Goal: Task Accomplishment & Management: Complete application form

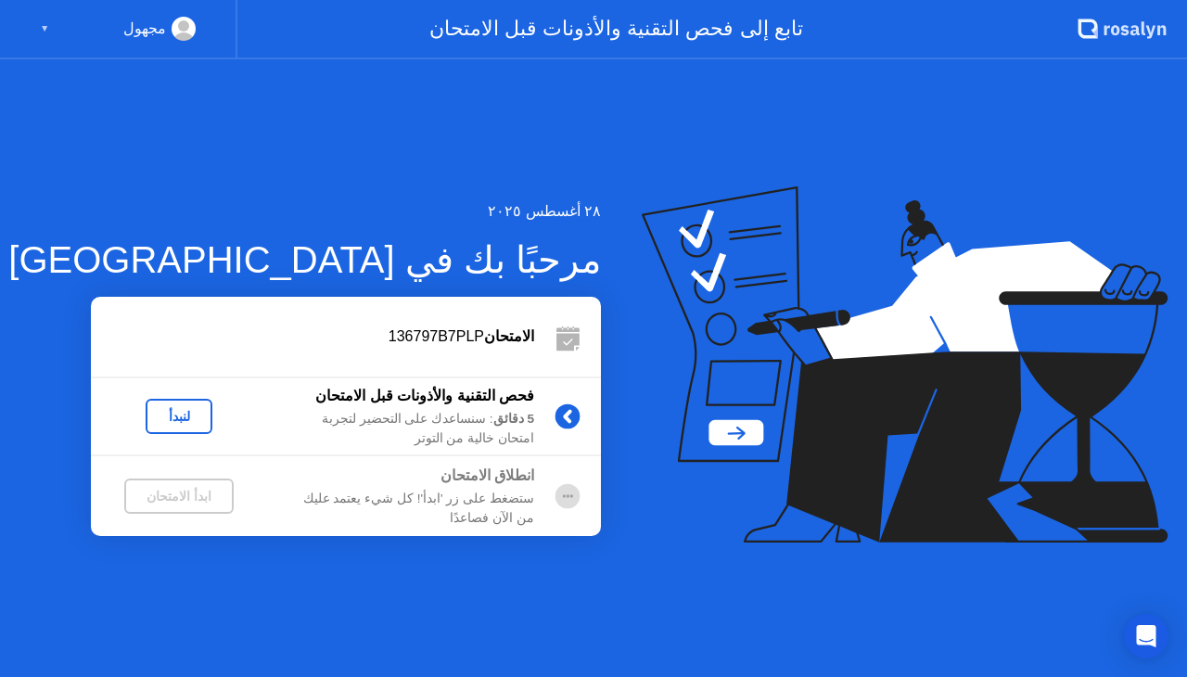
click at [182, 422] on div "لنبدأ" at bounding box center [179, 416] width 52 height 15
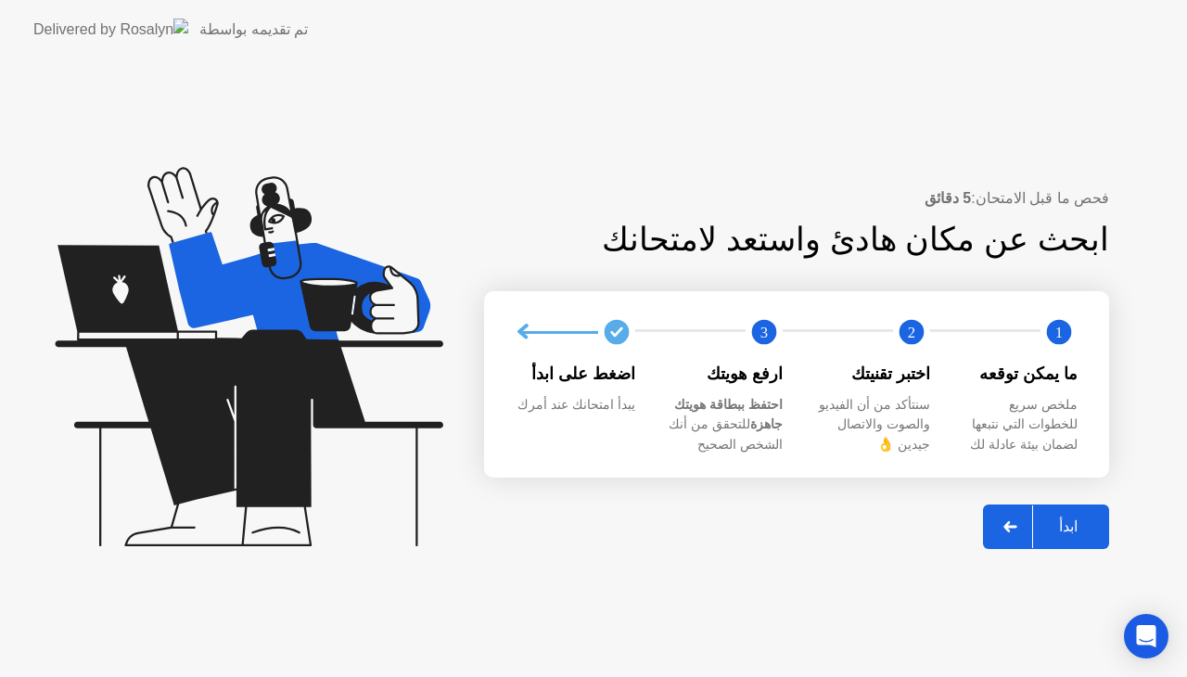
click at [1074, 527] on div "ابدأ" at bounding box center [1068, 526] width 70 height 18
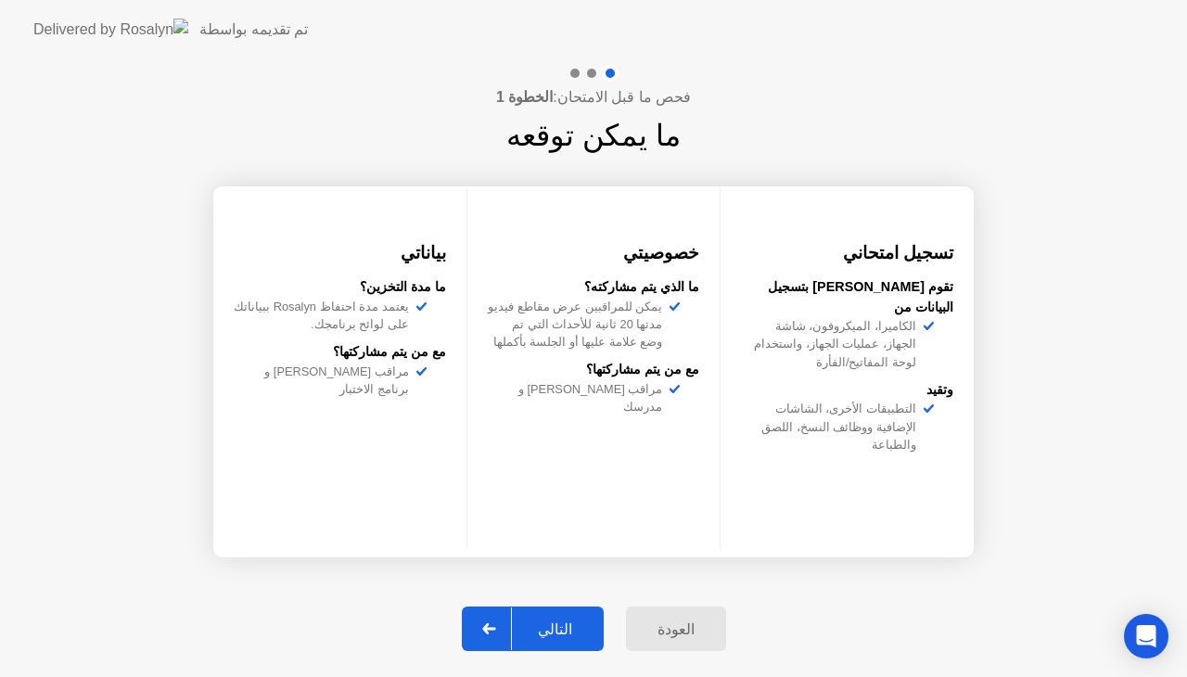
click at [540, 636] on div "التالي" at bounding box center [555, 629] width 86 height 18
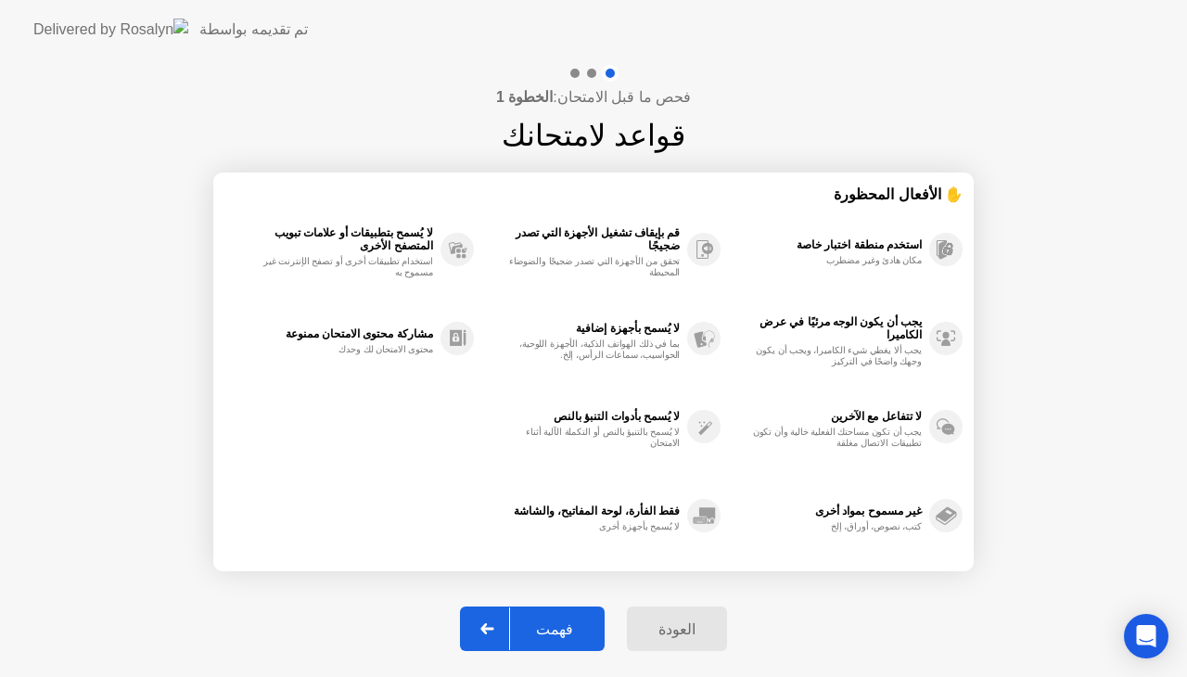
click at [562, 627] on div "فهمت" at bounding box center [554, 629] width 89 height 18
select select "**********"
select select "*******"
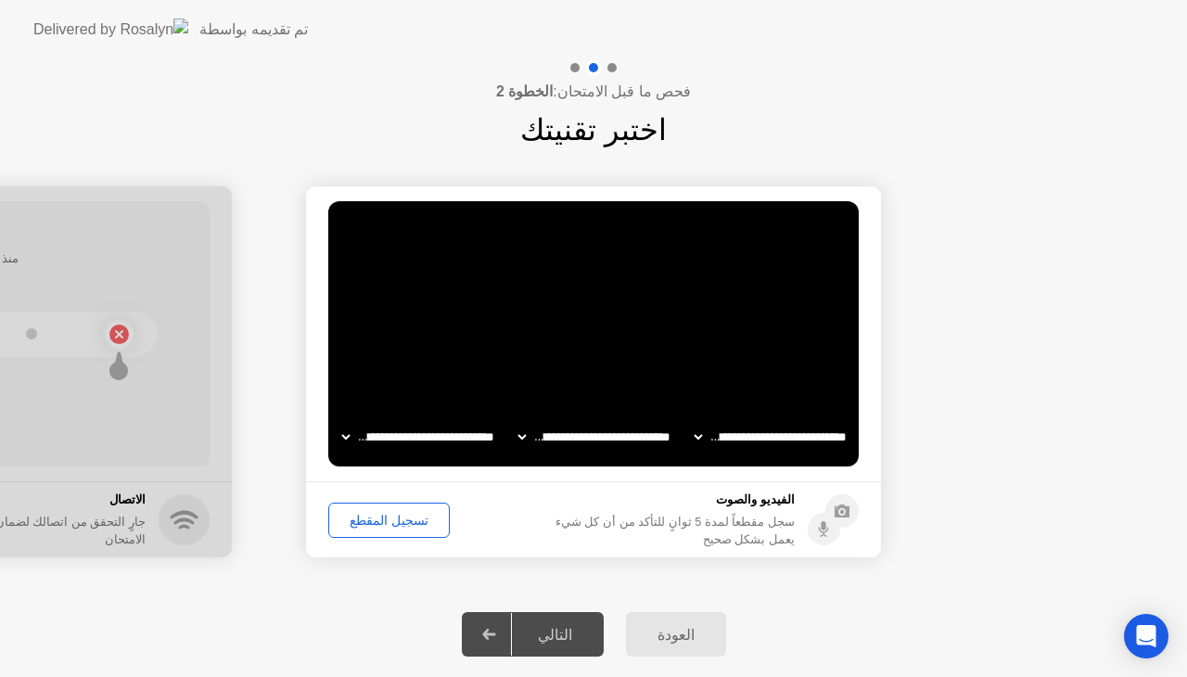
click at [393, 524] on div "تسجيل المقطع" at bounding box center [389, 520] width 108 height 15
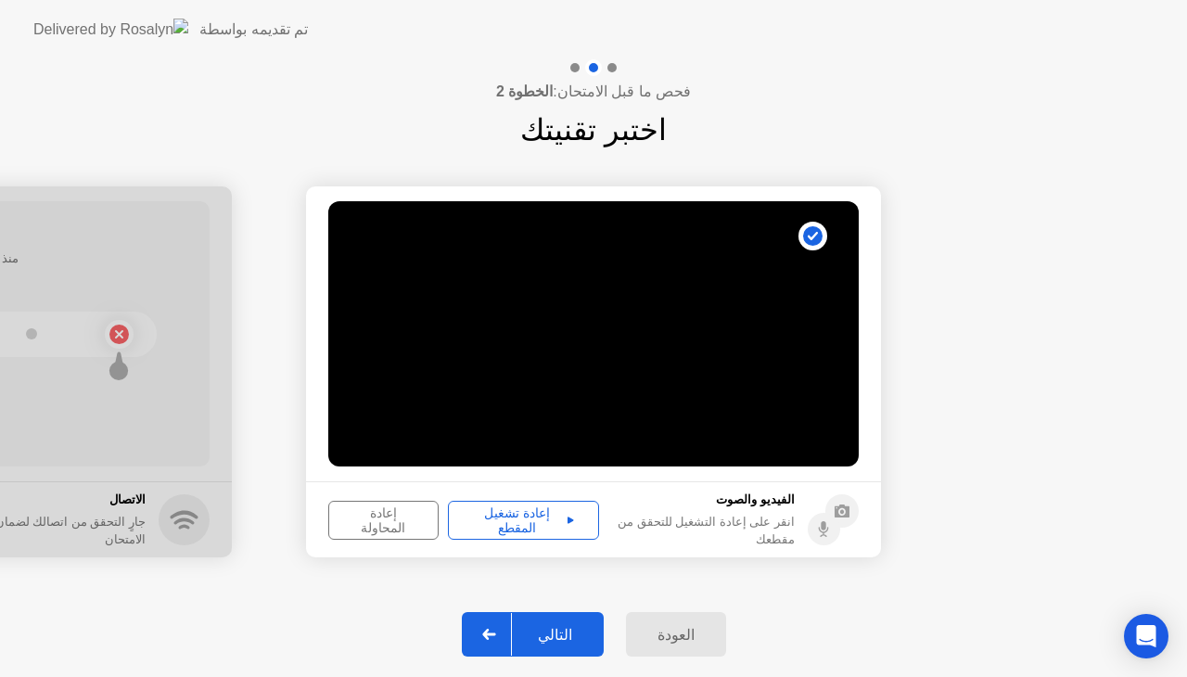
click at [495, 533] on button "إعادة تشغيل المقطع" at bounding box center [523, 520] width 151 height 39
click at [560, 629] on div "التالي" at bounding box center [555, 635] width 86 height 18
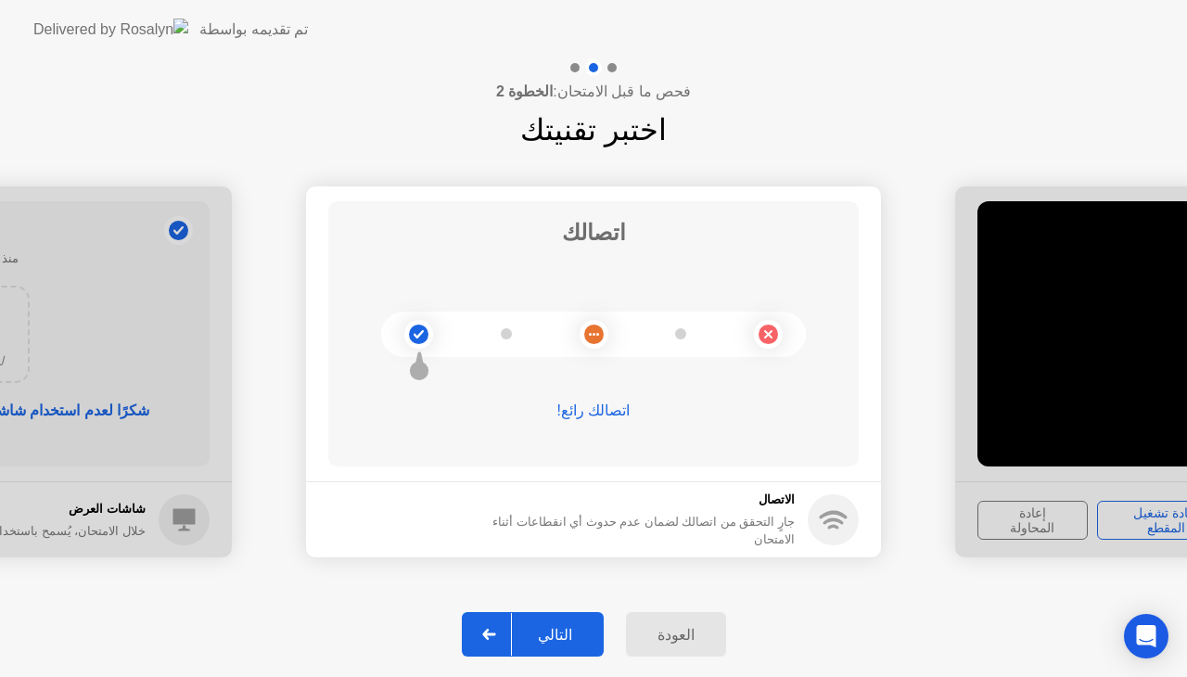
click at [563, 630] on div "التالي" at bounding box center [555, 635] width 86 height 18
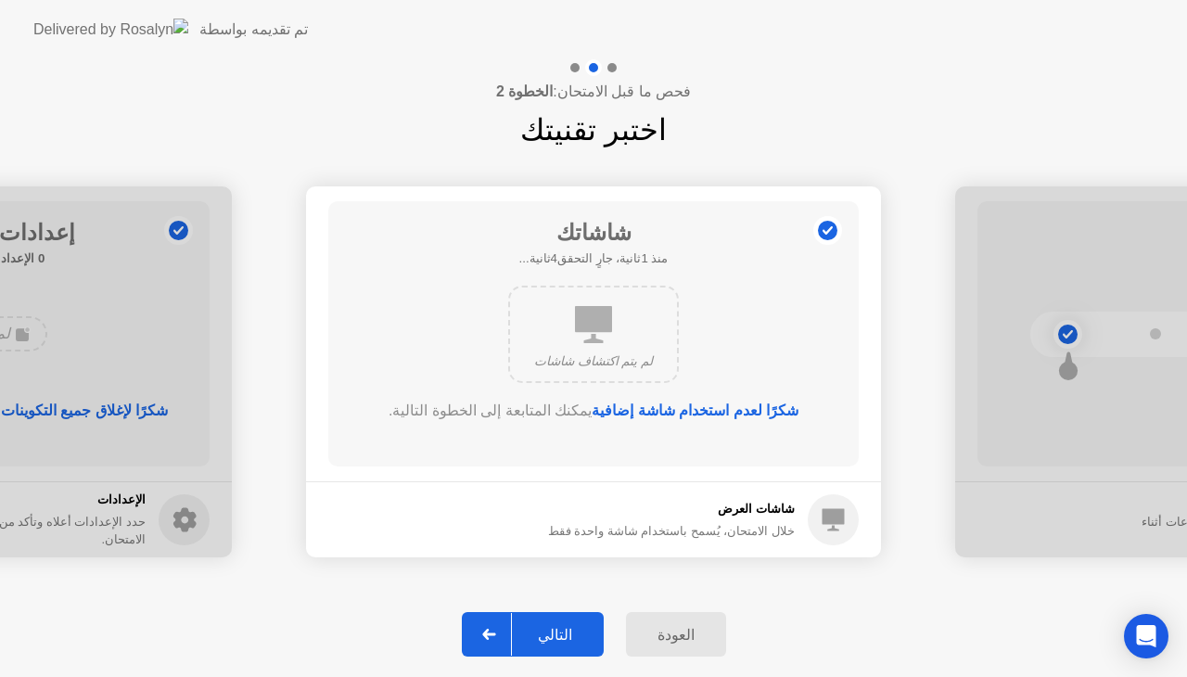
click at [563, 632] on div "التالي" at bounding box center [555, 635] width 86 height 18
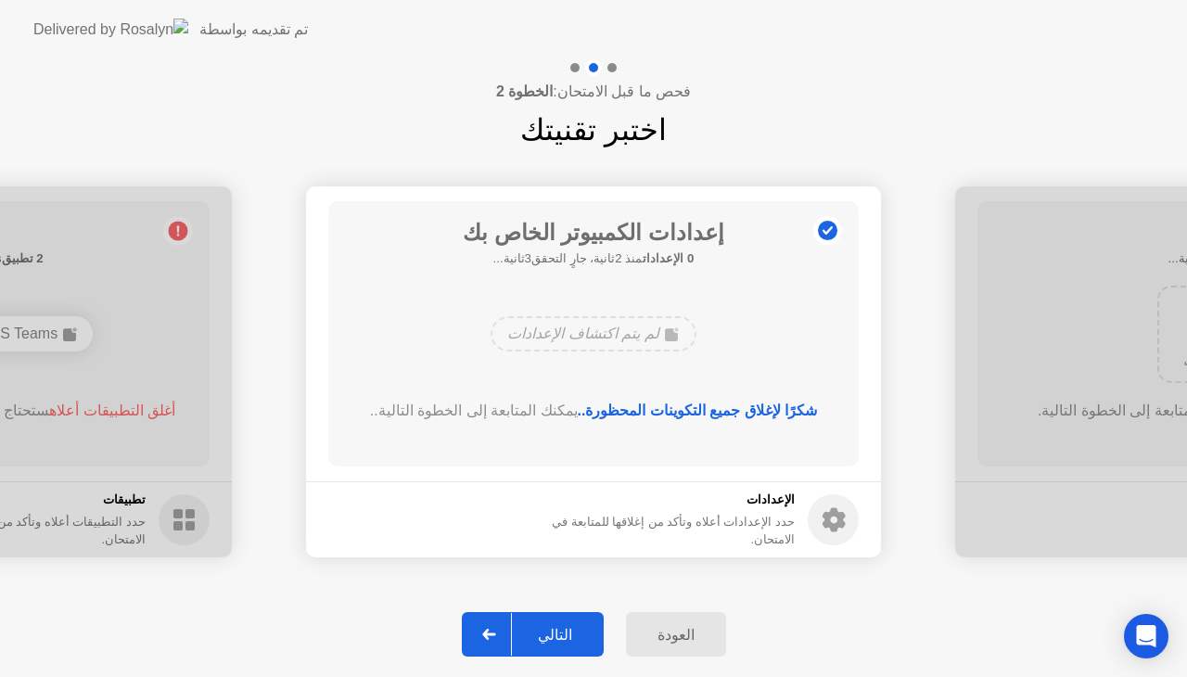
click at [539, 628] on div "التالي" at bounding box center [555, 635] width 86 height 18
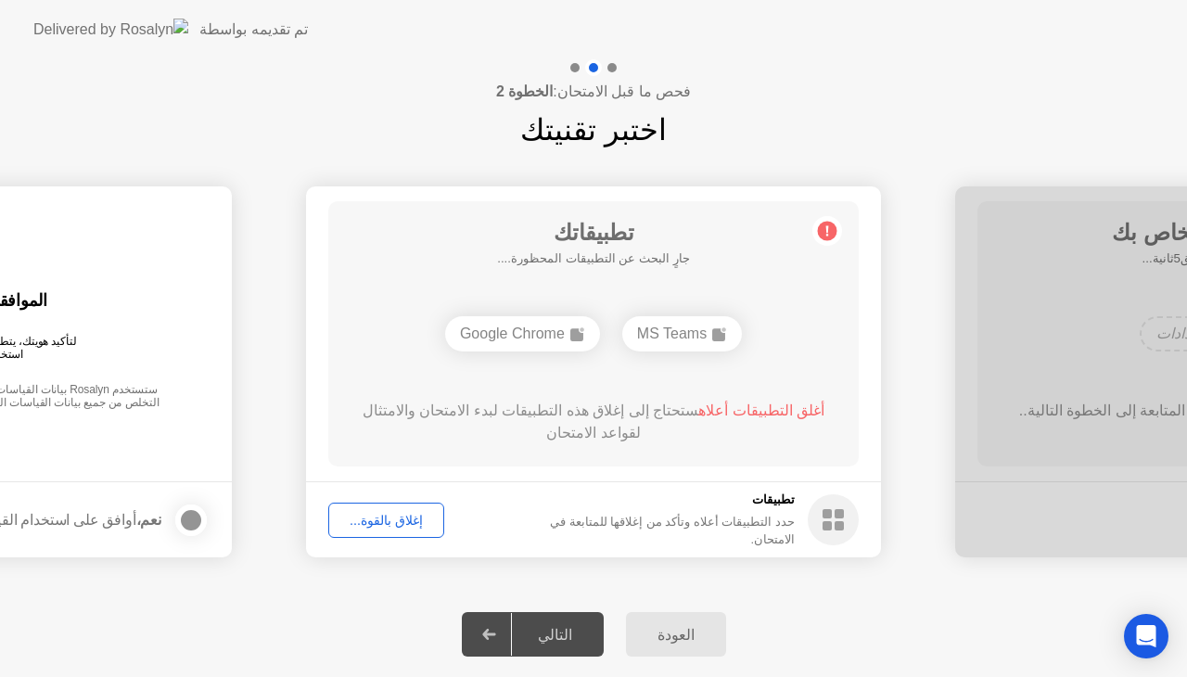
click at [539, 638] on div "التالي" at bounding box center [555, 635] width 86 height 18
click at [392, 523] on div "إغلاق بالقوة..." at bounding box center [386, 520] width 103 height 15
click at [760, 410] on span "أغلق التطبيقات أعلاه" at bounding box center [761, 410] width 126 height 16
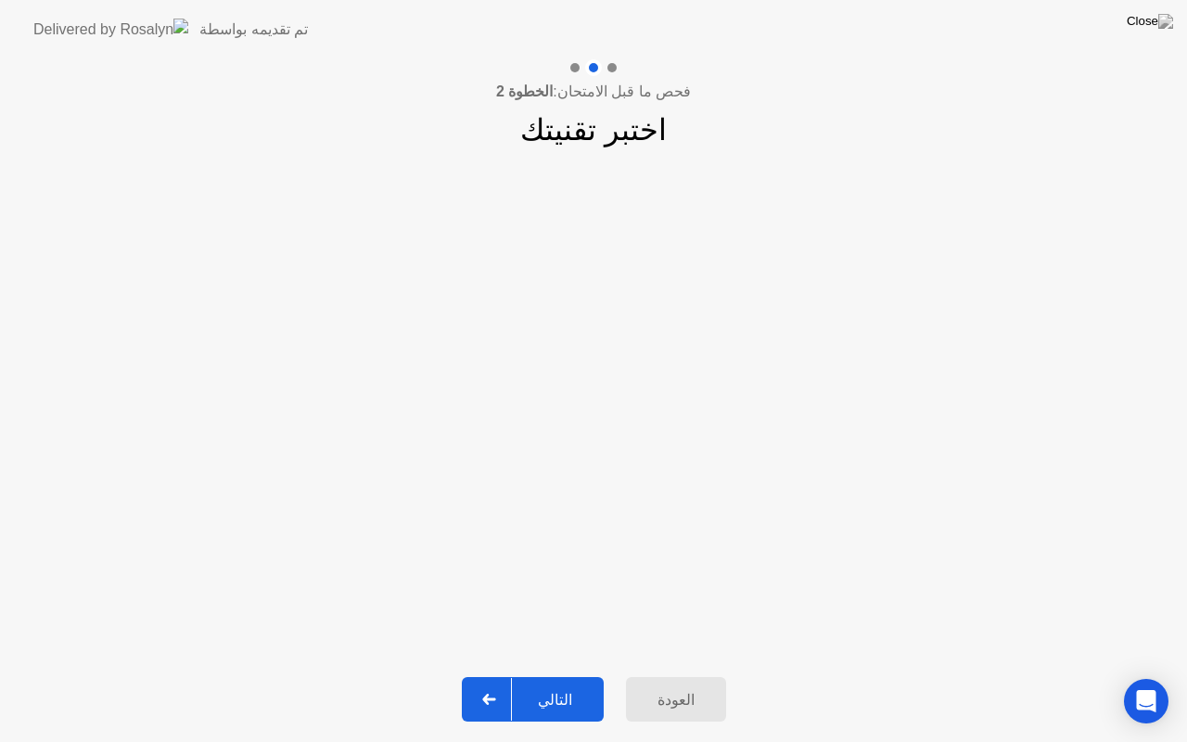
click at [576, 676] on div "التالي" at bounding box center [555, 700] width 86 height 18
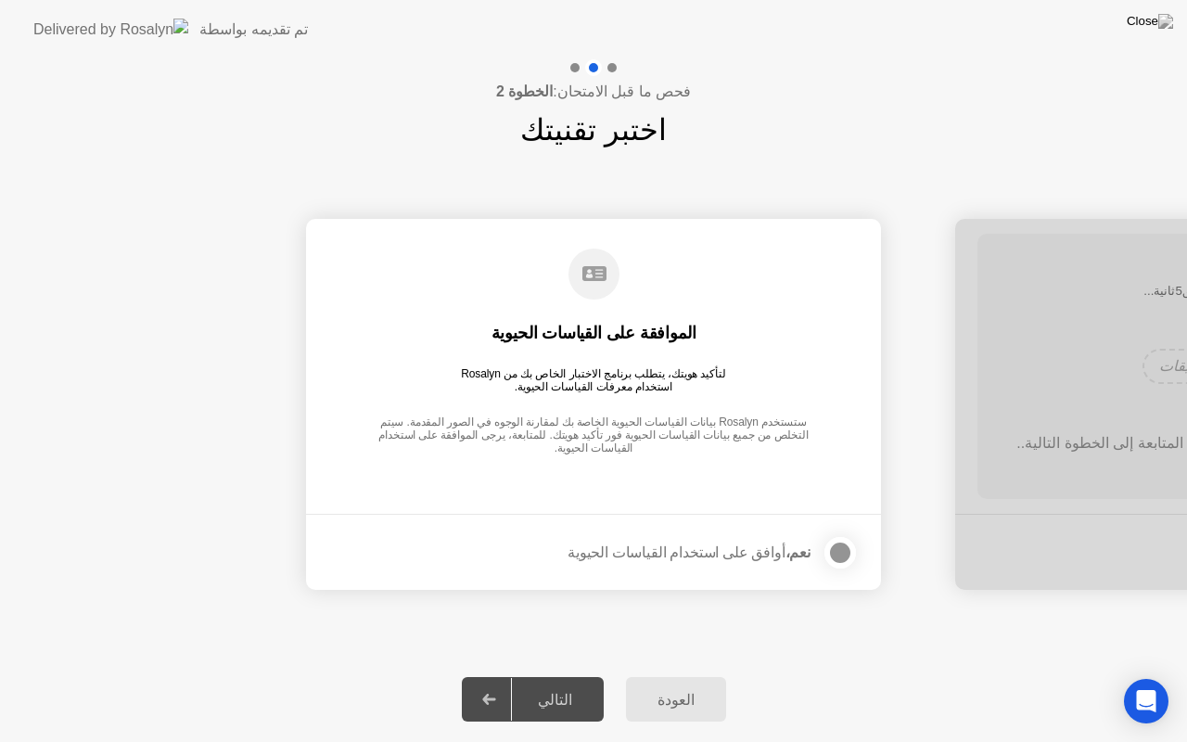
click at [842, 555] on div at bounding box center [840, 552] width 22 height 22
click at [536, 676] on div "التالي" at bounding box center [555, 700] width 86 height 18
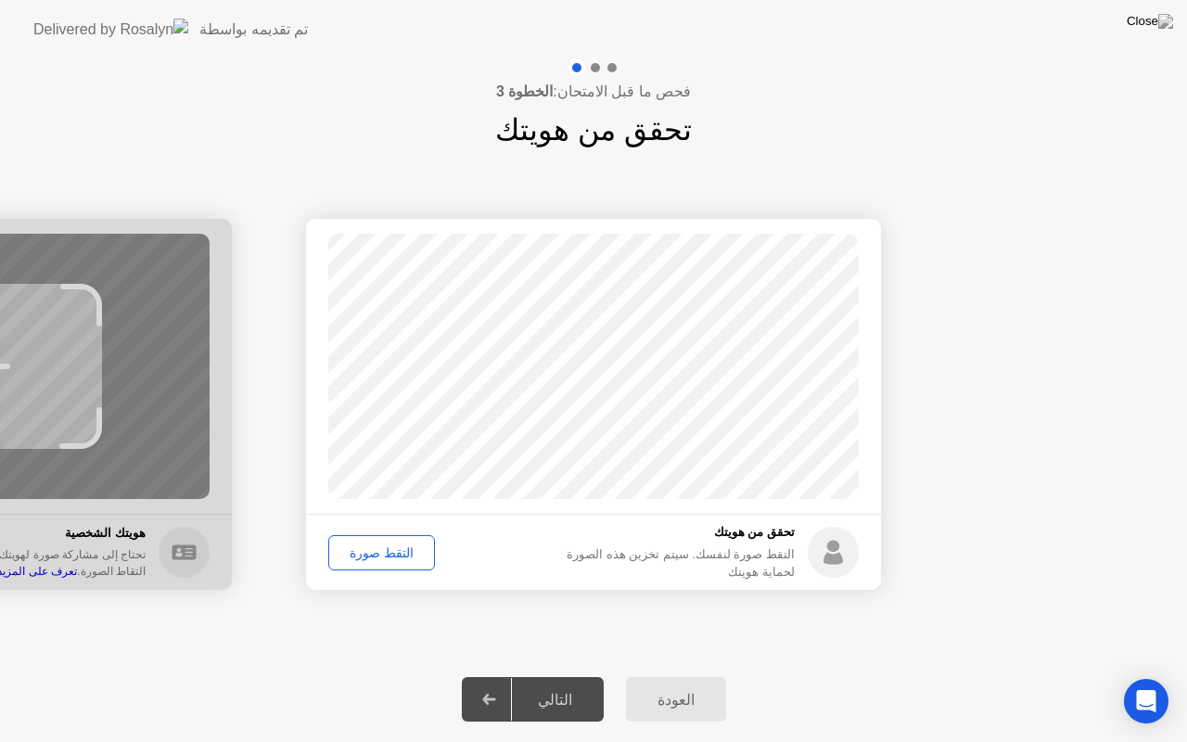
click at [391, 553] on div "التقط صورة" at bounding box center [382, 552] width 94 height 15
click at [551, 676] on div "التالي" at bounding box center [555, 700] width 86 height 18
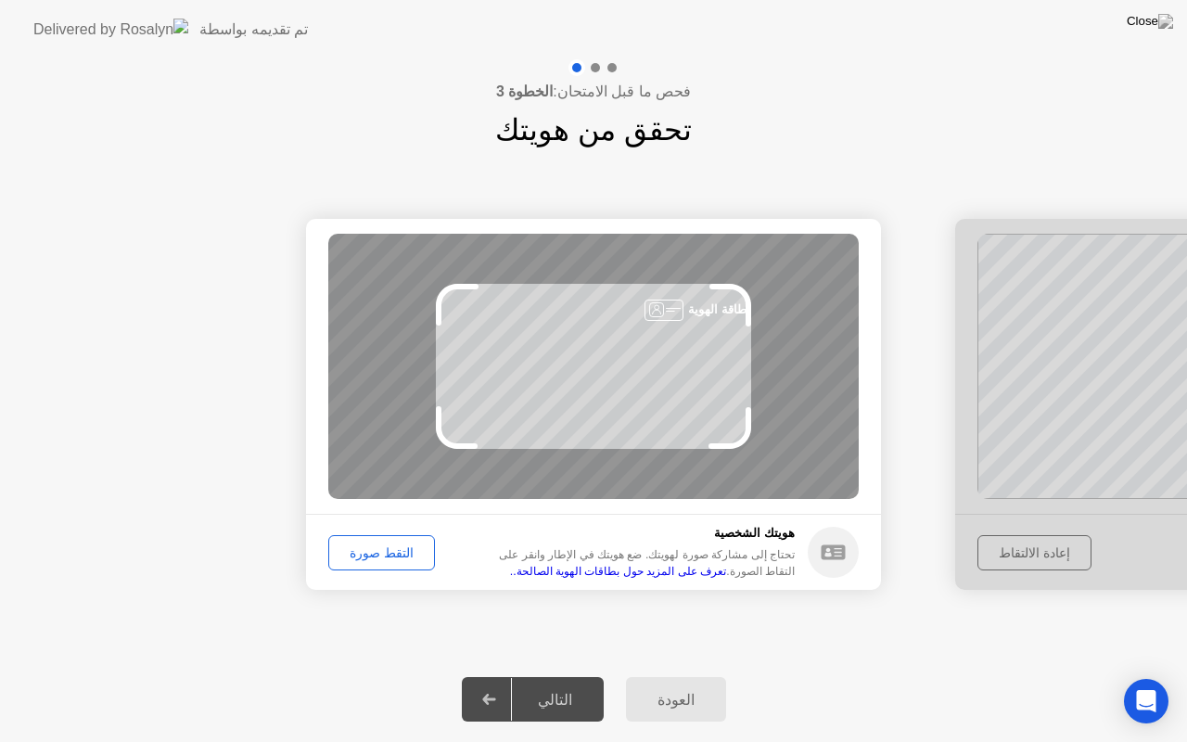
click at [362, 556] on div "التقط صورة" at bounding box center [382, 552] width 94 height 15
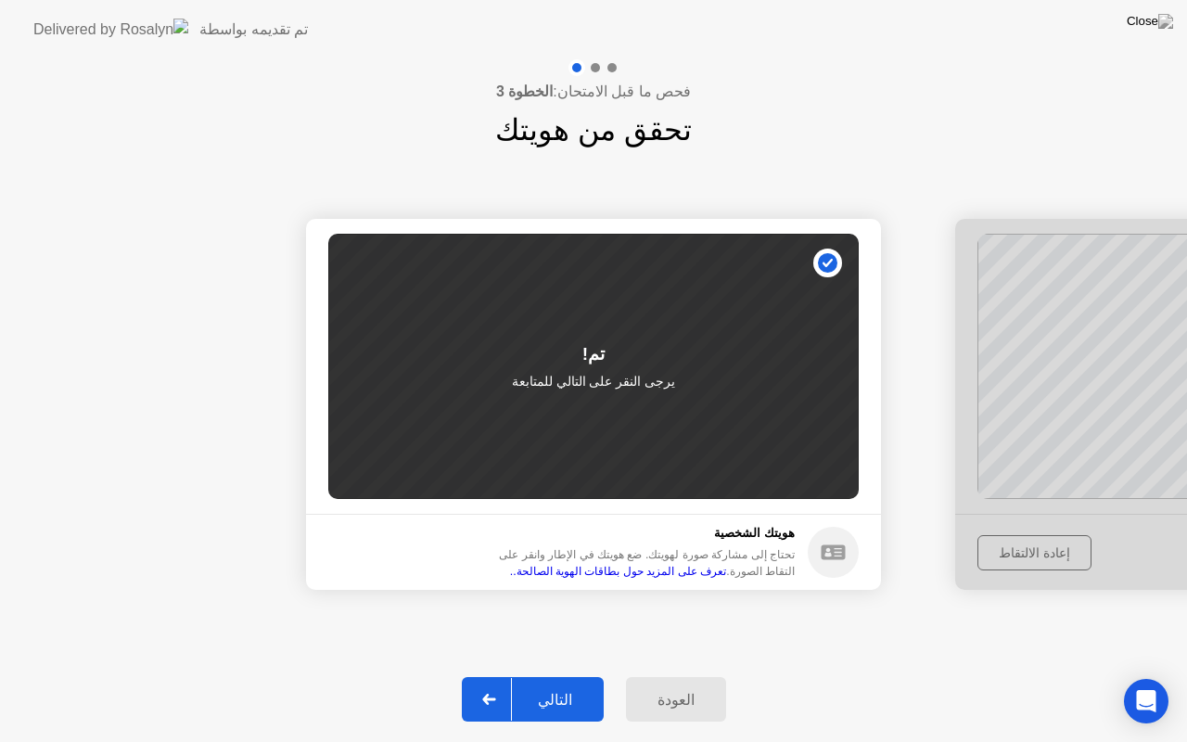
click at [553, 676] on div "التالي" at bounding box center [555, 700] width 86 height 18
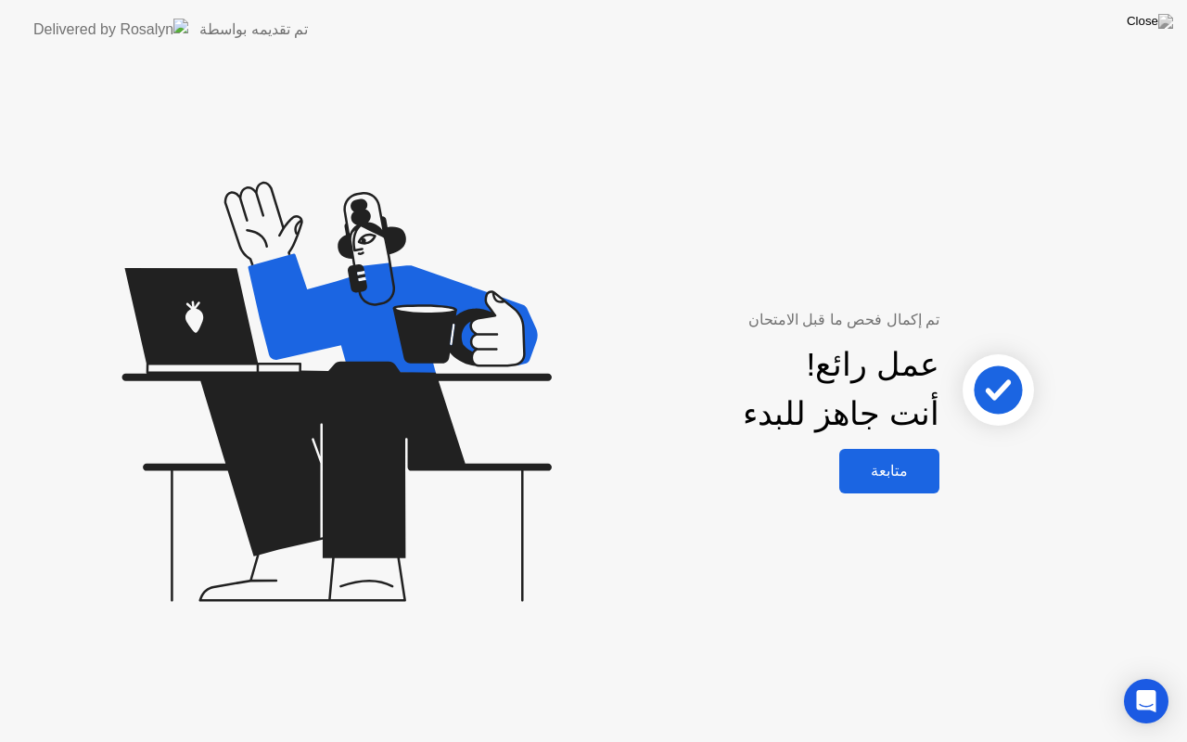
click at [900, 478] on div "متابعة" at bounding box center [889, 471] width 89 height 18
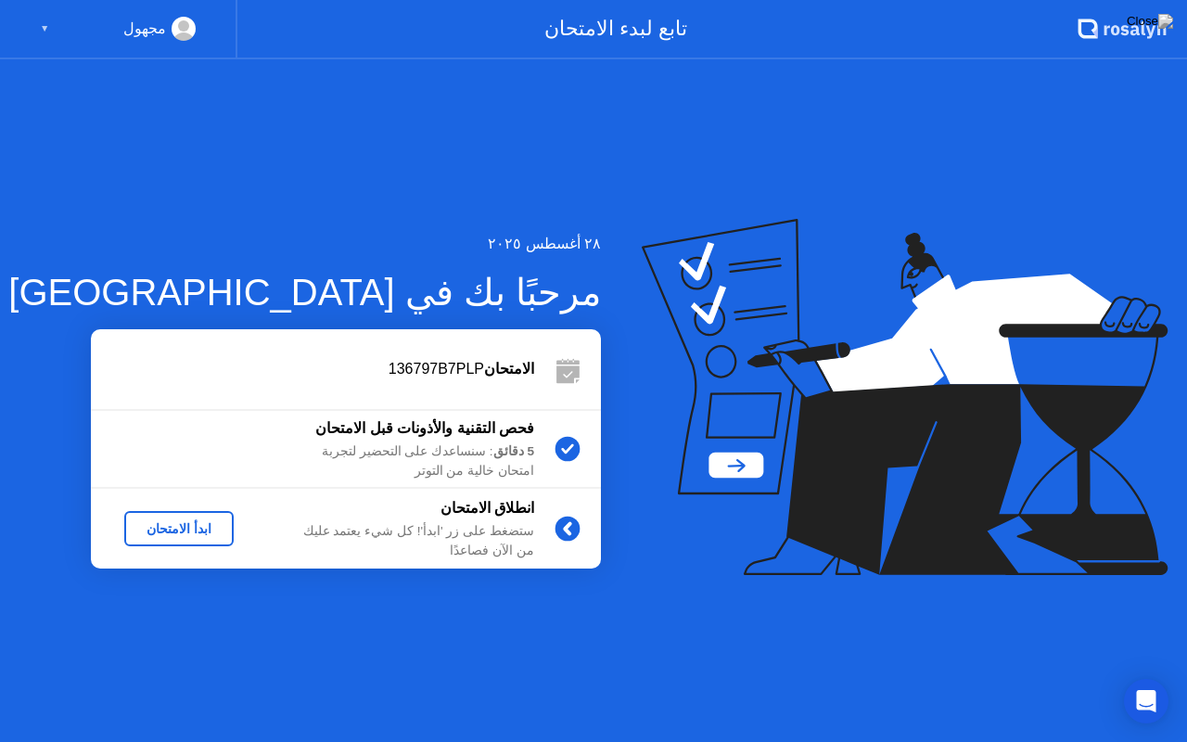
click at [178, 527] on div "ابدأ الامتحان" at bounding box center [179, 528] width 95 height 15
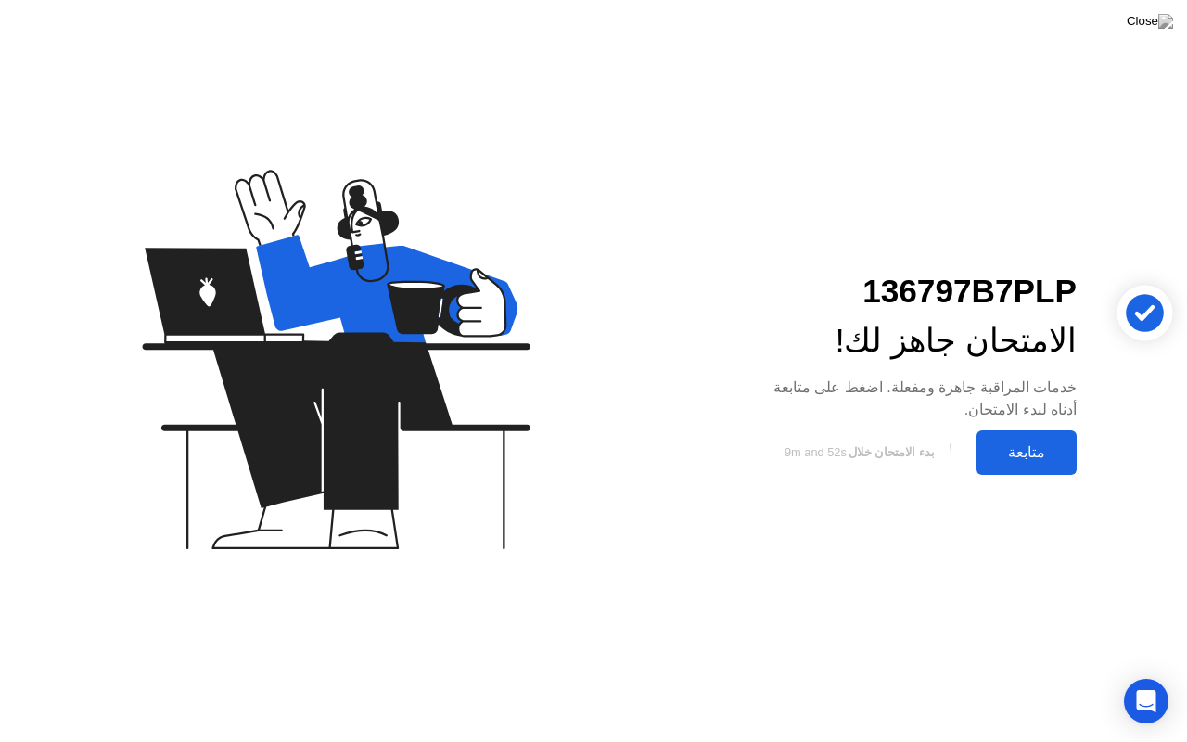
click at [1034, 460] on div "متابعة" at bounding box center [1026, 452] width 89 height 18
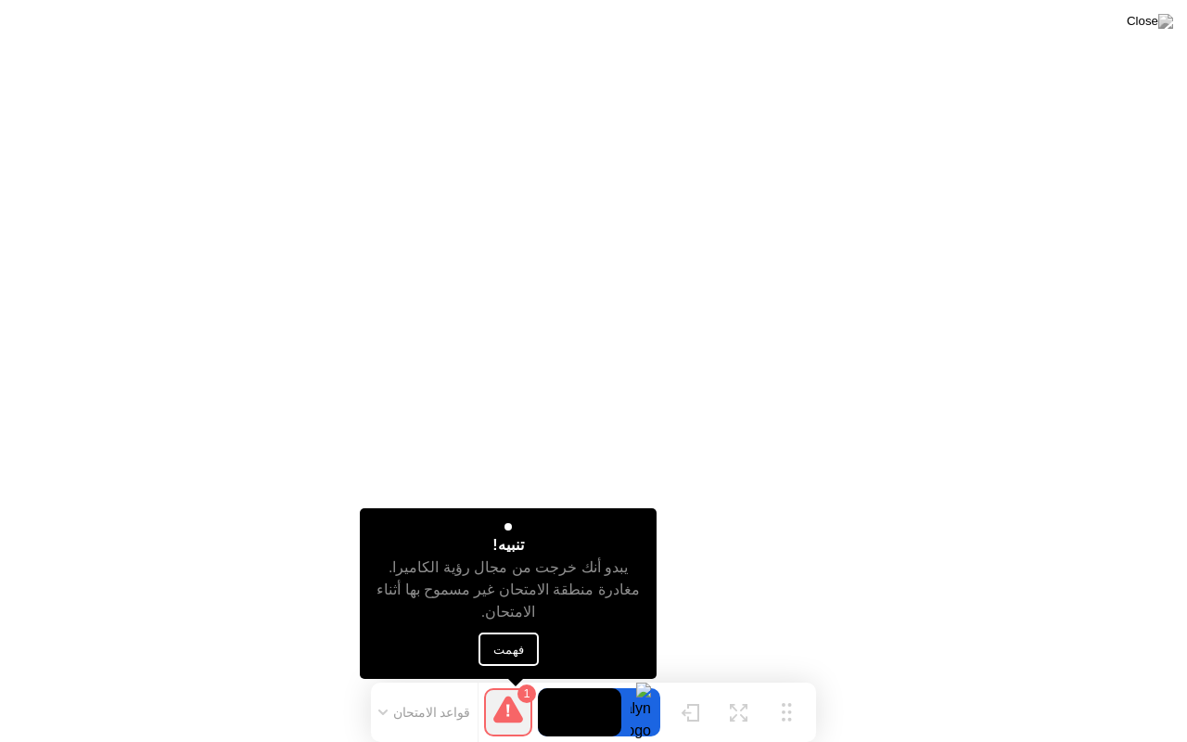
click at [490, 660] on button "فهمت" at bounding box center [508, 648] width 60 height 33
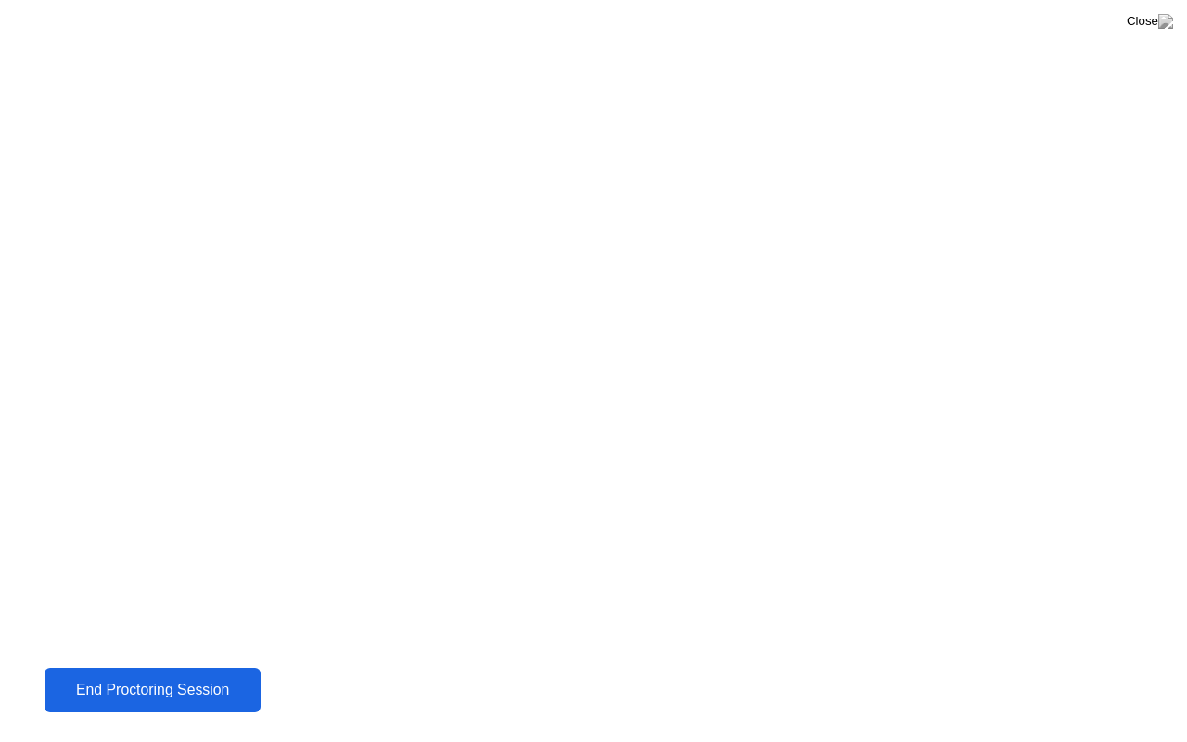
click at [184, 676] on div "End Proctoring Session" at bounding box center [153, 689] width 206 height 17
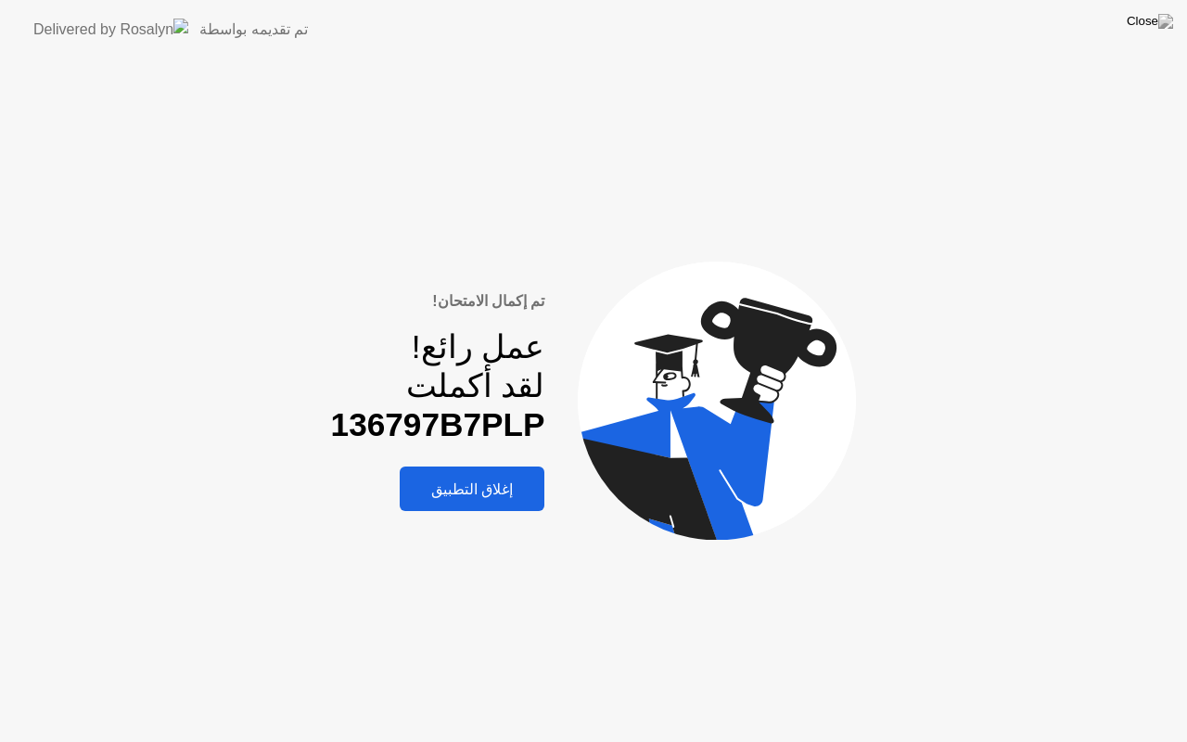
click at [504, 482] on div "إغلاق التطبيق" at bounding box center [472, 489] width 134 height 18
